Goal: Information Seeking & Learning: Learn about a topic

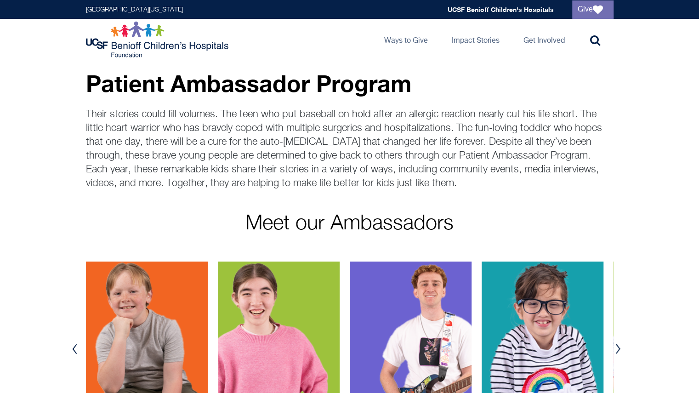
scroll to position [11, 0]
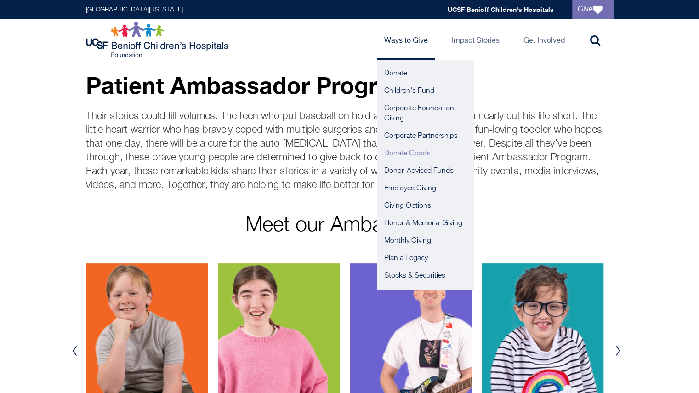
click at [409, 151] on link "Donate Goods" at bounding box center [425, 153] width 97 height 17
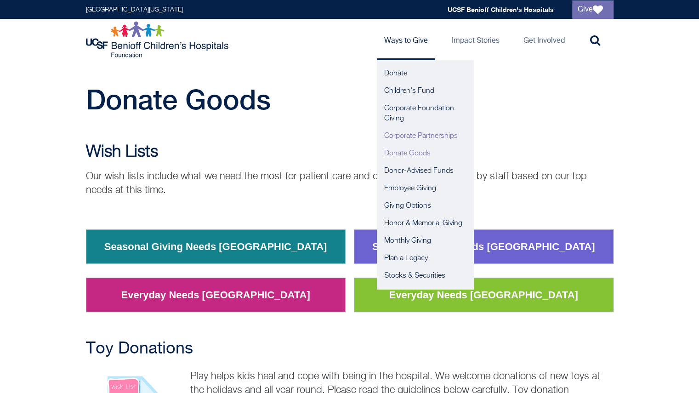
click at [421, 136] on link "Corporate Partnerships" at bounding box center [425, 135] width 97 height 17
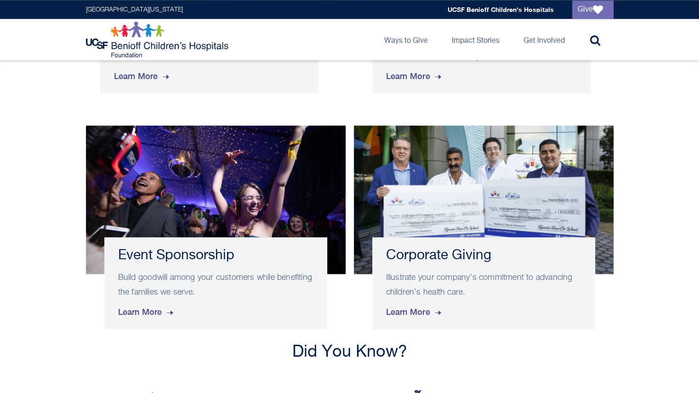
scroll to position [548, 0]
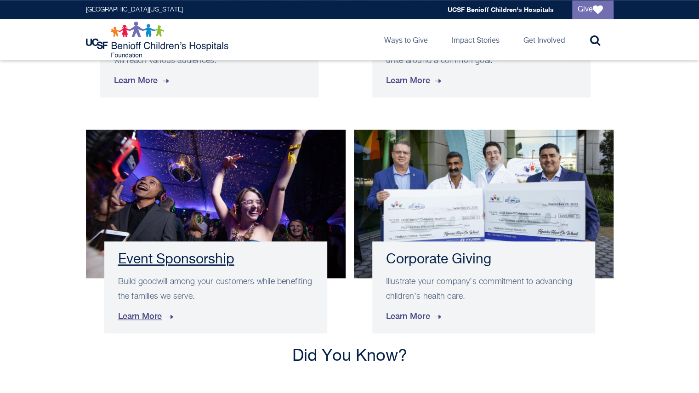
click at [163, 261] on h3 "Event Sponsorship" at bounding box center [215, 259] width 195 height 17
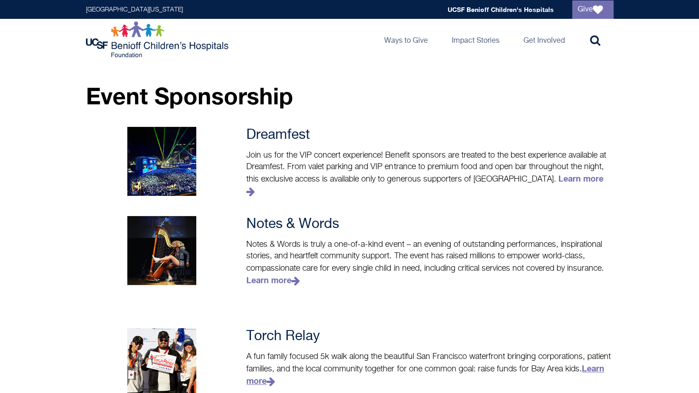
click at [267, 373] on link "Learn more" at bounding box center [425, 374] width 358 height 23
